Goal: Navigation & Orientation: Find specific page/section

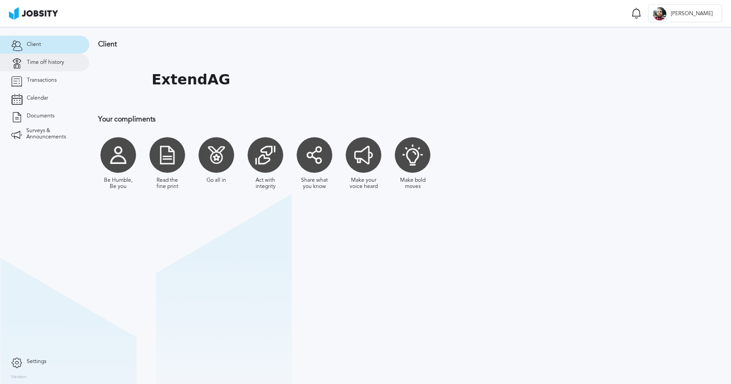
click at [50, 65] on span "Time off history" at bounding box center [45, 62] width 37 height 6
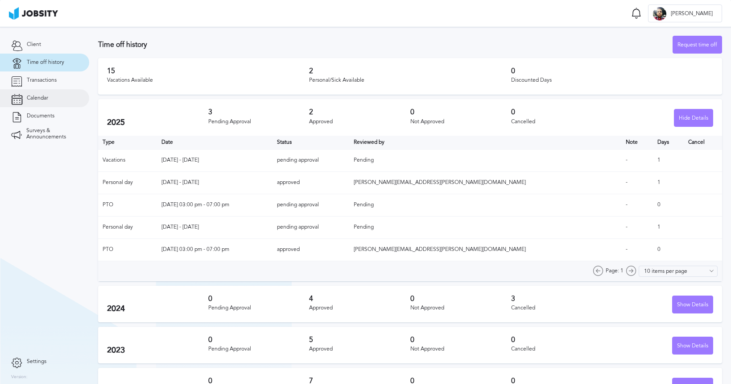
click at [38, 97] on span "Calendar" at bounding box center [37, 98] width 21 height 6
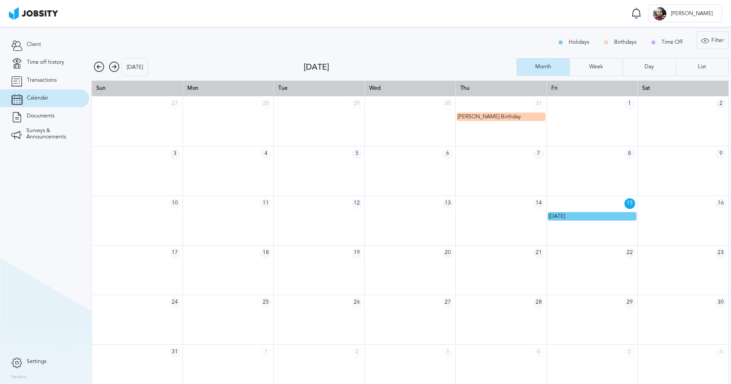
click at [113, 60] on div "[DATE]" at bounding box center [197, 67] width 212 height 18
click at [113, 65] on icon at bounding box center [114, 67] width 11 height 11
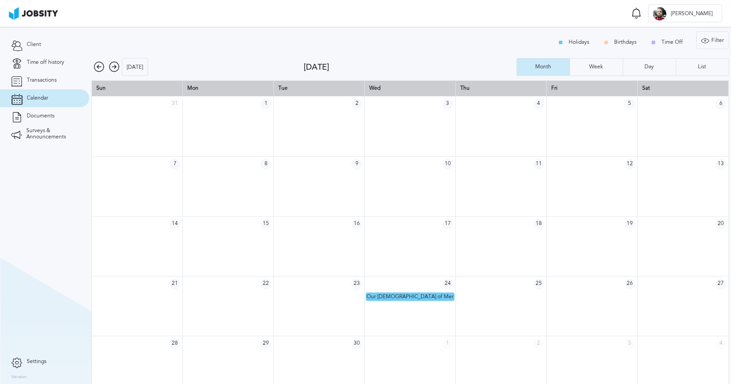
click at [99, 66] on icon at bounding box center [99, 67] width 11 height 11
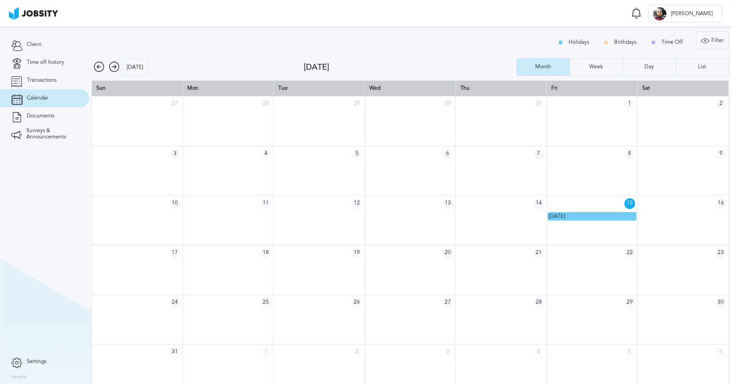
click at [96, 62] on icon at bounding box center [99, 67] width 11 height 11
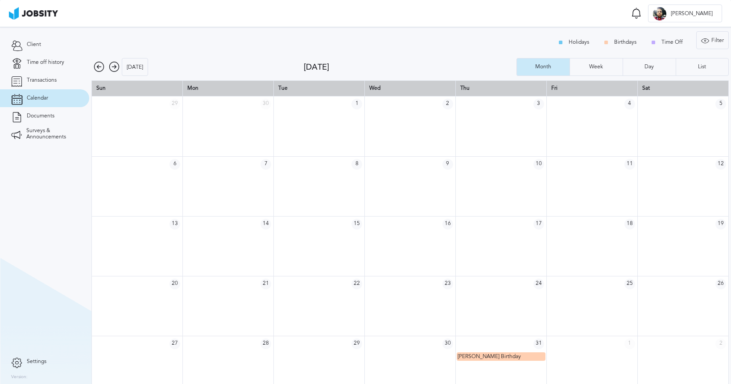
click at [112, 66] on icon at bounding box center [114, 67] width 11 height 11
